Goal: Use online tool/utility: Utilize a website feature to perform a specific function

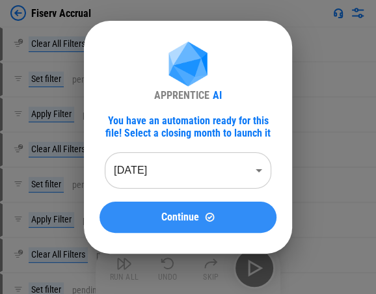
click at [154, 215] on span "Continue" at bounding box center [180, 217] width 38 height 10
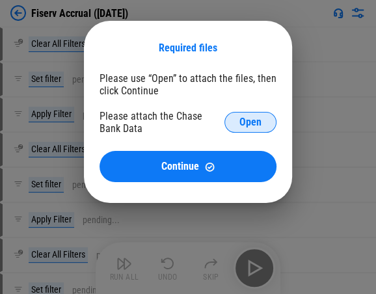
click at [154, 117] on span "Open" at bounding box center [251, 122] width 22 height 10
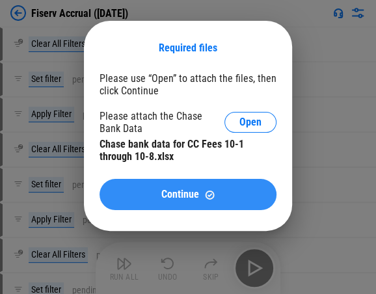
click at [154, 199] on div "Continue" at bounding box center [188, 194] width 146 height 11
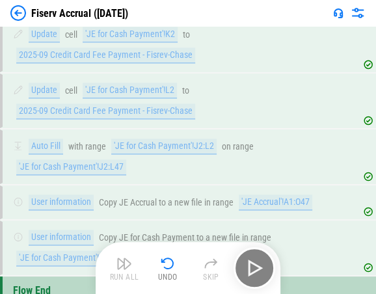
scroll to position [2286, 0]
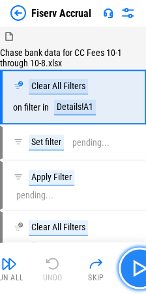
click at [134, 267] on img "button" at bounding box center [139, 268] width 21 height 21
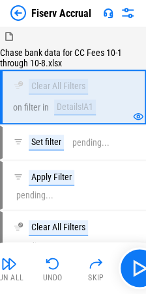
click at [17, 267] on button "Run All" at bounding box center [9, 268] width 42 height 31
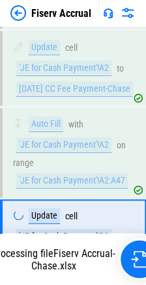
scroll to position [3395, 0]
